Goal: Task Accomplishment & Management: Use online tool/utility

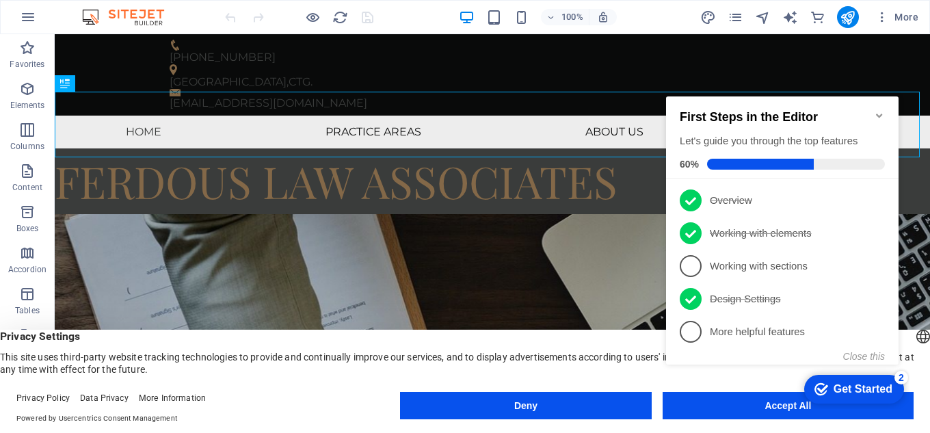
click div "checkmark Get Started 2 First Steps in the Editor Let's guide you through the t…"
click at [849, 393] on div "Get Started" at bounding box center [863, 389] width 59 height 12
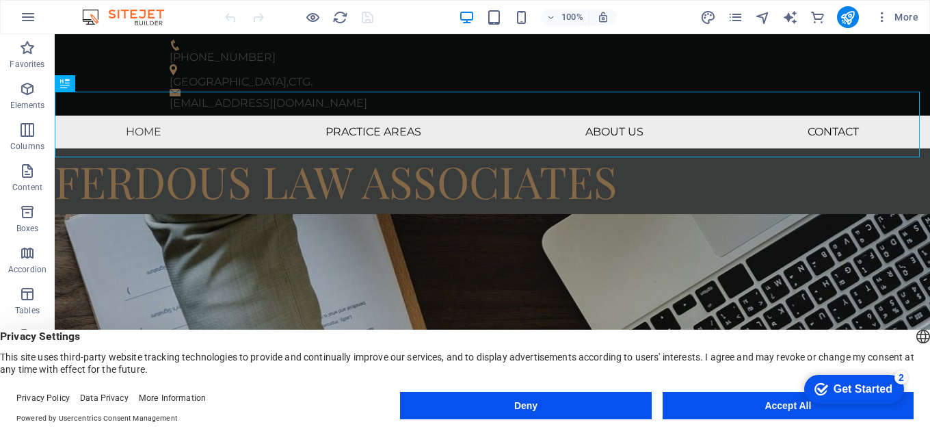
click at [773, 402] on button "Accept All" at bounding box center [788, 405] width 251 height 27
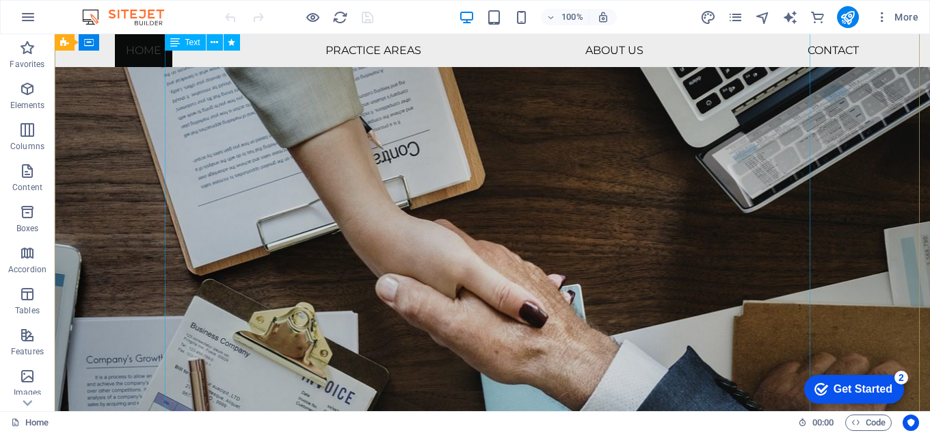
scroll to position [342, 0]
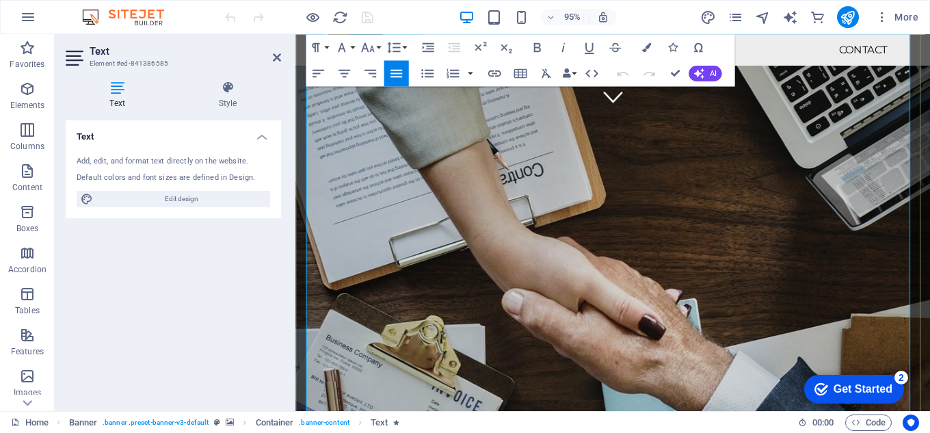
scroll to position [336, 0]
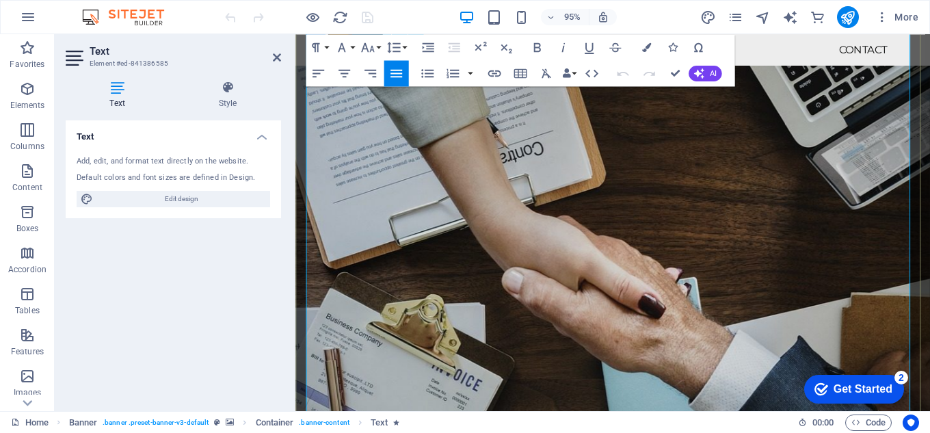
drag, startPoint x: 637, startPoint y: 204, endPoint x: 615, endPoint y: 210, distance: 22.7
copy span "✔"
drag, startPoint x: 683, startPoint y: 276, endPoint x: 672, endPoint y: 274, distance: 11.1
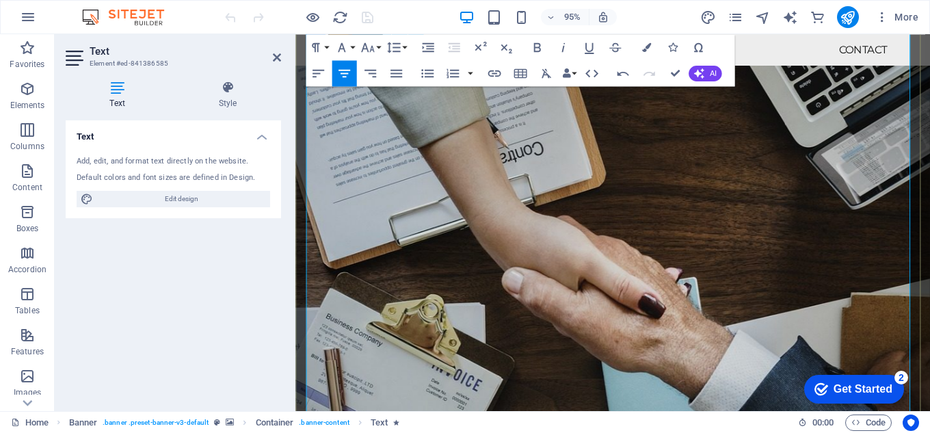
copy span "|"
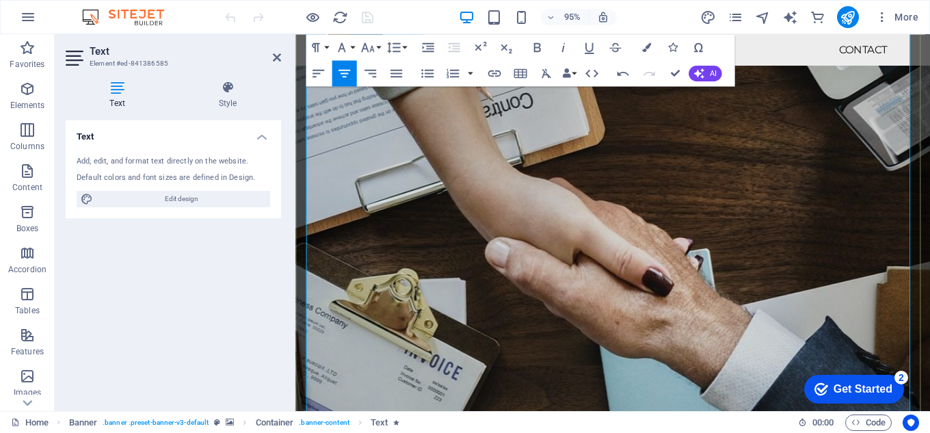
scroll to position [404, 0]
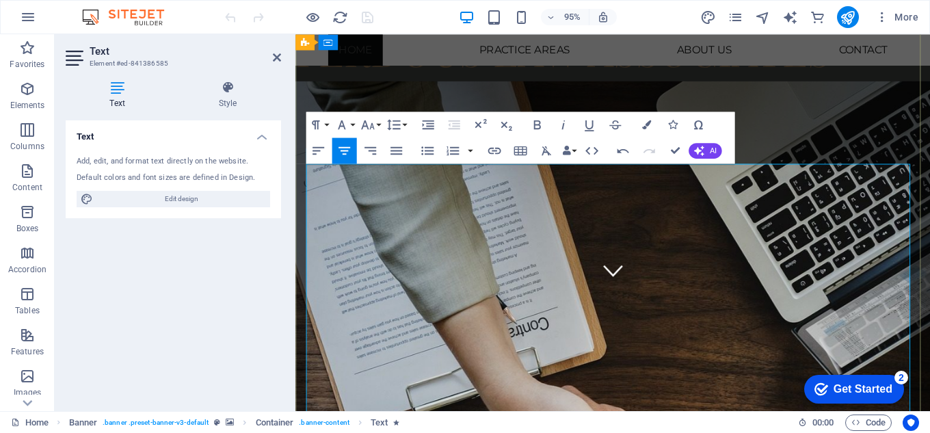
scroll to position [267, 0]
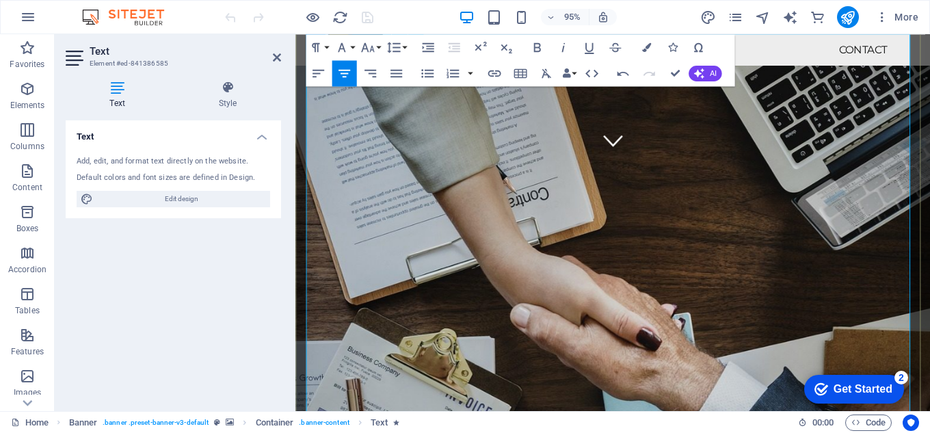
drag, startPoint x: 919, startPoint y: 336, endPoint x: 927, endPoint y: 337, distance: 8.2
copy span "|"
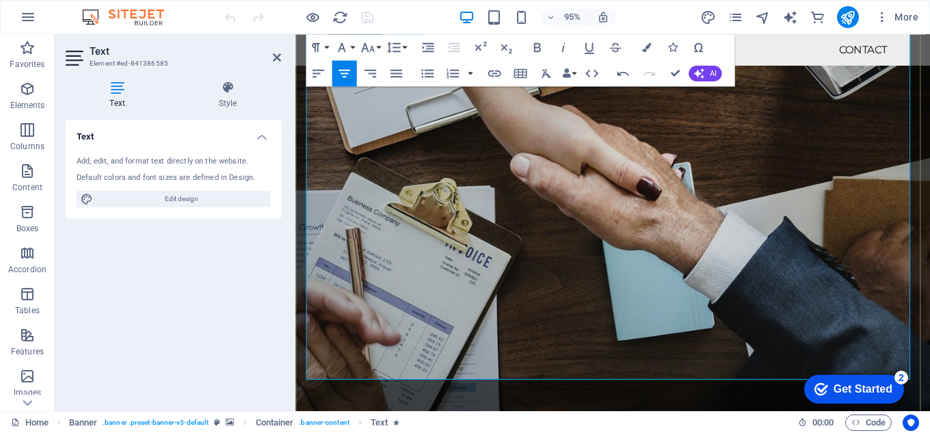
scroll to position [473, 0]
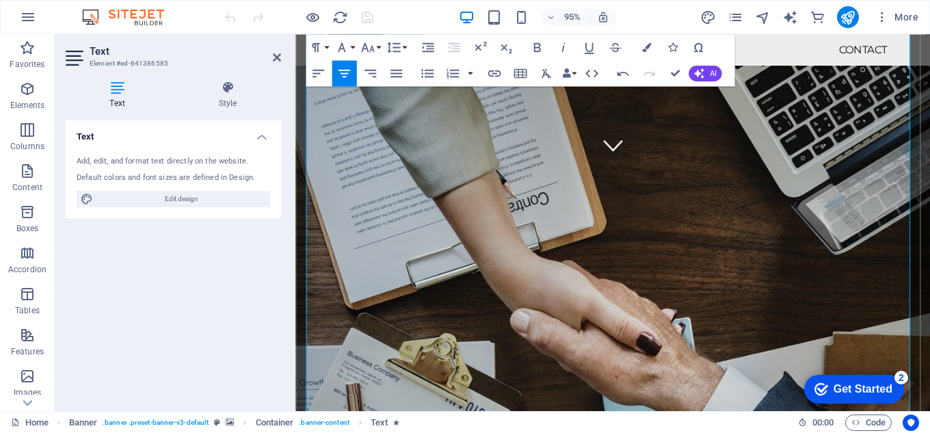
scroll to position [131, 0]
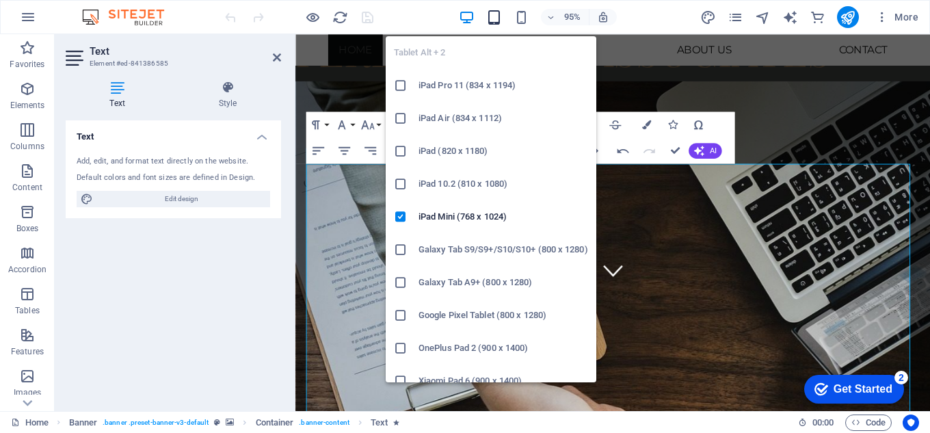
click at [501, 20] on icon "button" at bounding box center [494, 18] width 16 height 16
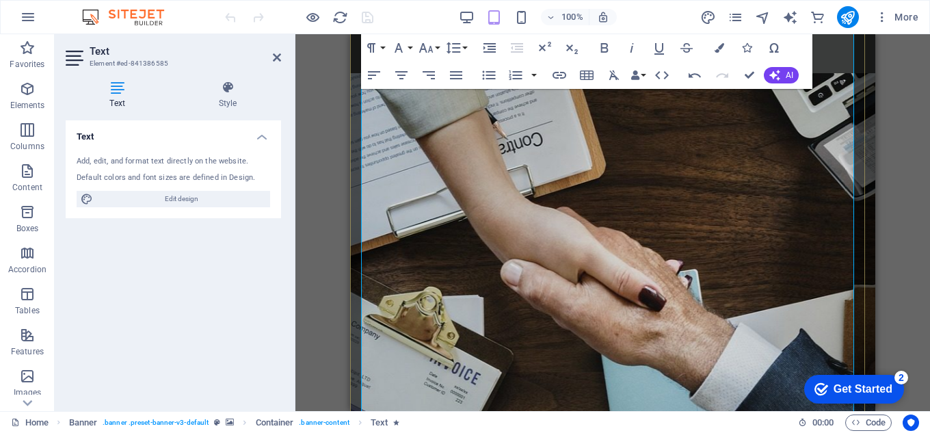
scroll to position [342, 0]
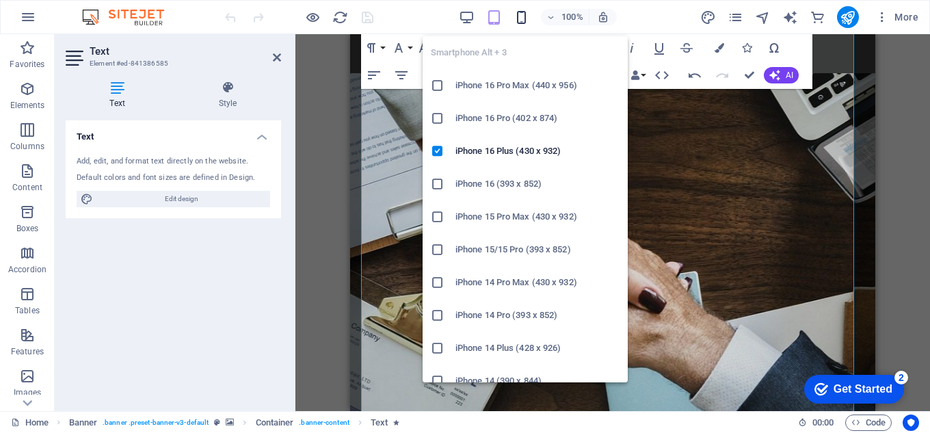
click at [520, 10] on icon "button" at bounding box center [522, 18] width 16 height 16
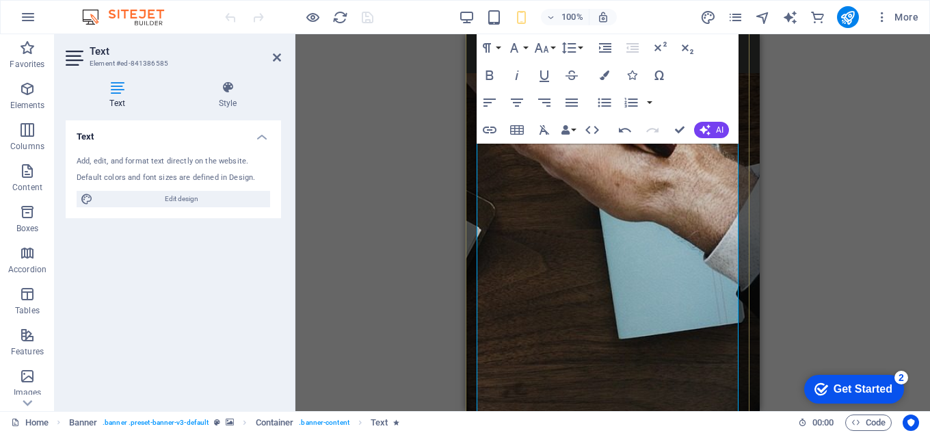
scroll to position [547, 0]
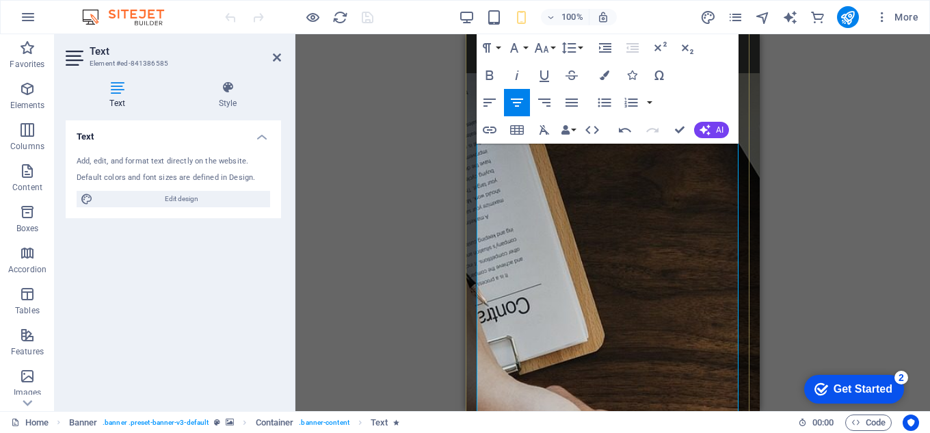
scroll to position [137, 0]
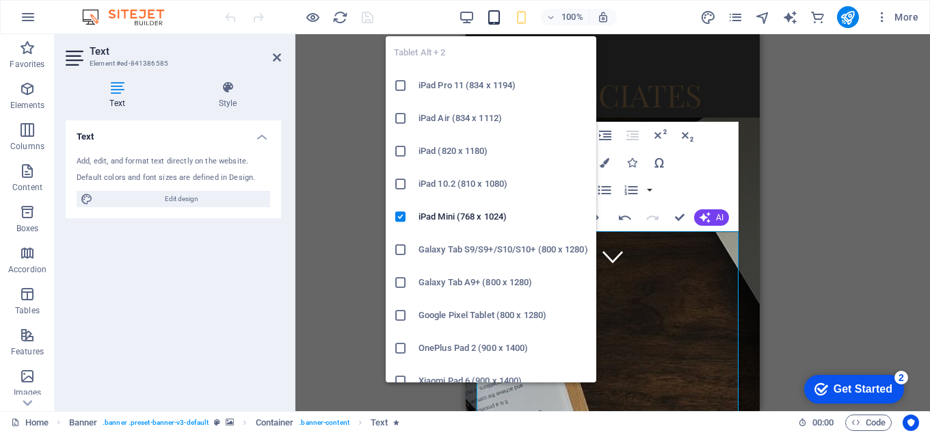
click at [490, 16] on icon "button" at bounding box center [494, 18] width 16 height 16
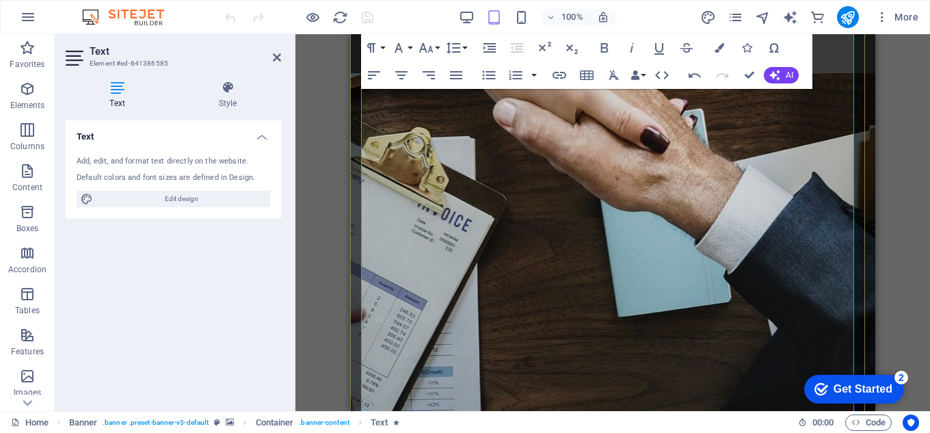
scroll to position [462, 0]
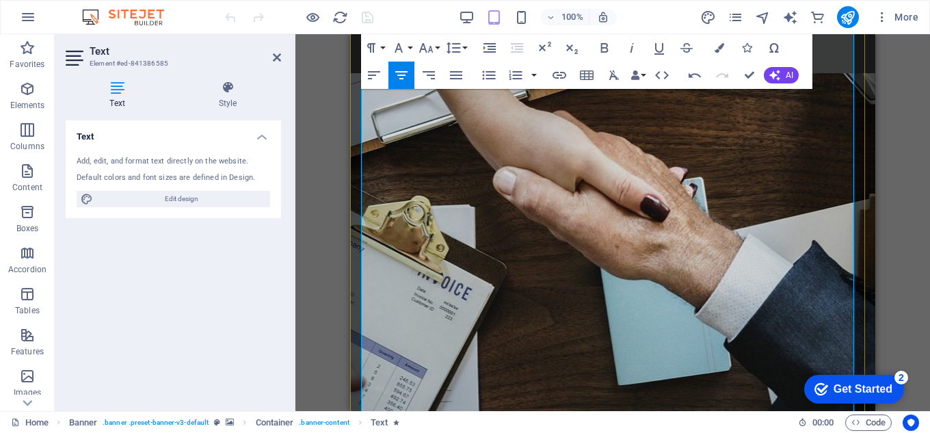
drag, startPoint x: 696, startPoint y: 254, endPoint x: 677, endPoint y: 259, distance: 19.3
drag, startPoint x: 680, startPoint y: 259, endPoint x: 688, endPoint y: 259, distance: 8.2
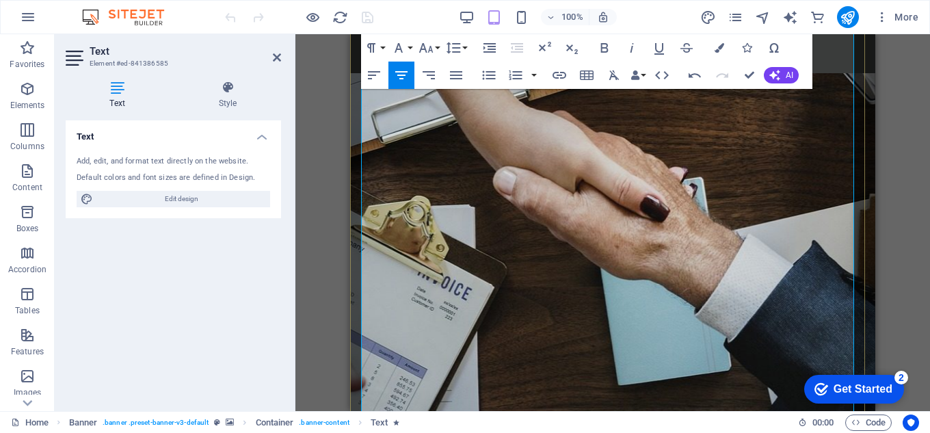
copy span "|"
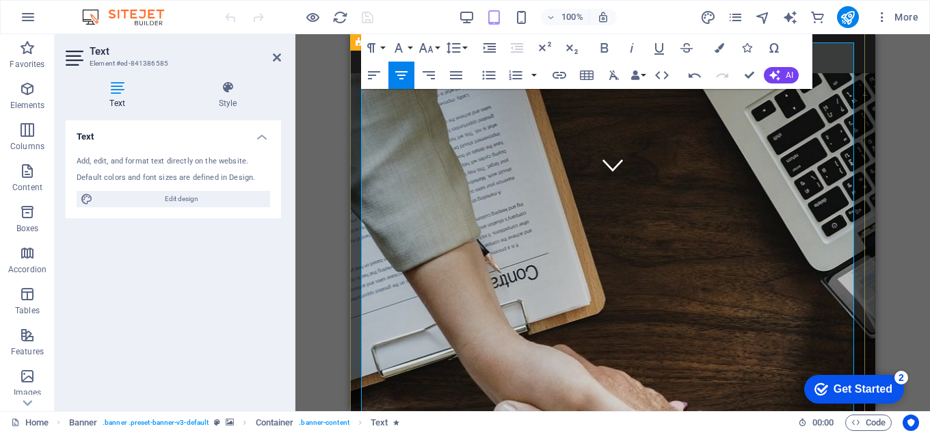
scroll to position [326, 0]
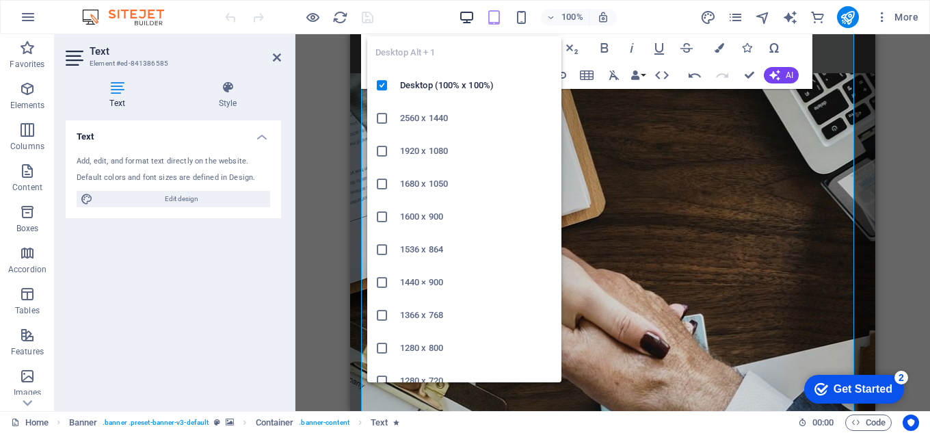
click at [463, 18] on icon "button" at bounding box center [467, 18] width 16 height 16
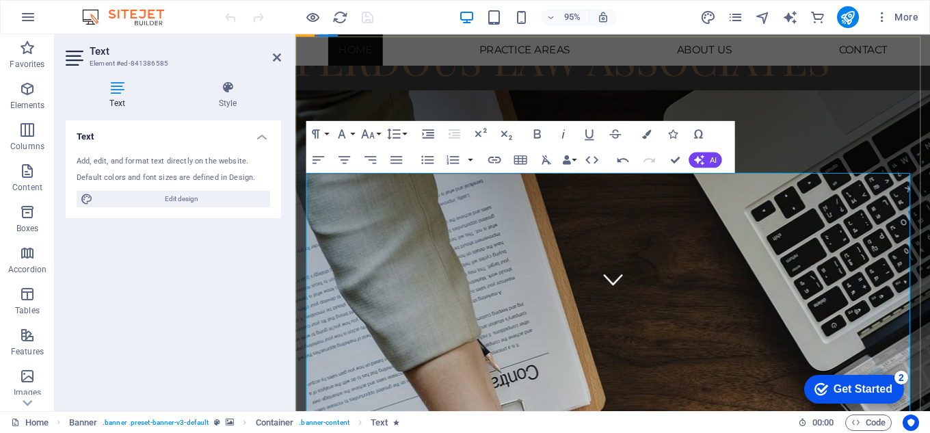
scroll to position [0, 0]
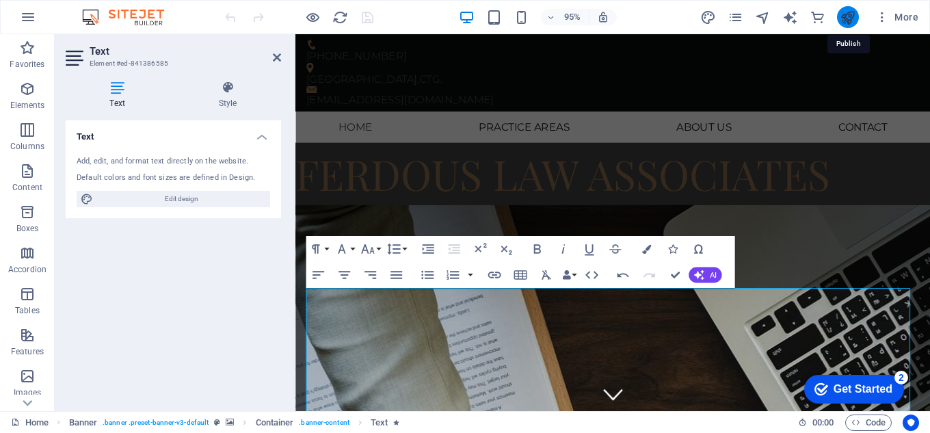
click at [855, 16] on icon "publish" at bounding box center [848, 18] width 16 height 16
